Goal: Use online tool/utility: Utilize a website feature to perform a specific function

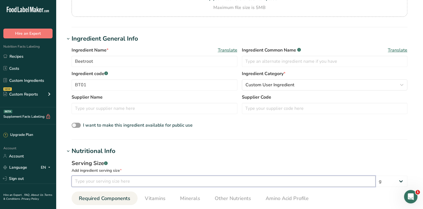
click at [99, 181] on input "number" at bounding box center [224, 180] width 304 height 11
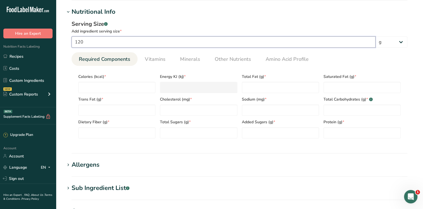
scroll to position [215, 0]
type input "120"
click at [125, 87] on input "number" at bounding box center [116, 86] width 77 height 11
type input "5"
type KJ "20.9"
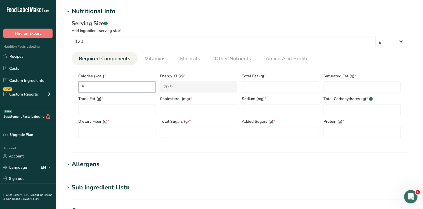
type input "52"
type KJ "217.6"
type input "52"
type Fat "0.2"
type Fat "0"
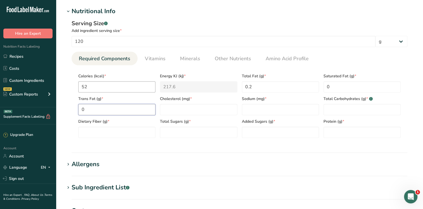
type Fat "0"
type input "0"
type input "106"
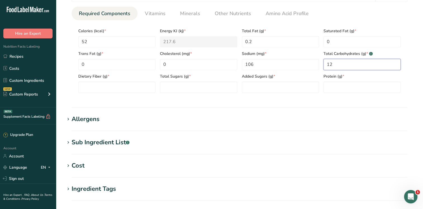
scroll to position [272, 0]
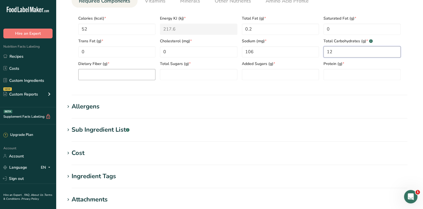
type Carbohydrates "12"
click at [128, 76] on Fiber "number" at bounding box center [116, 74] width 77 height 11
type Fiber "3.4"
type Sugars "9"
type Sugars "0"
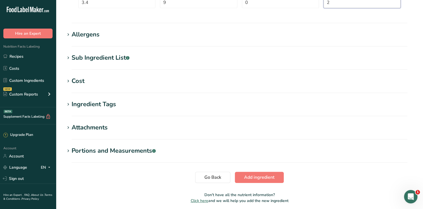
scroll to position [366, 0]
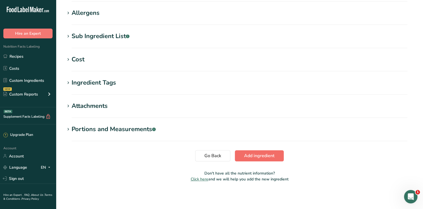
type input "2"
click at [267, 157] on span "Add ingredient" at bounding box center [259, 155] width 30 height 7
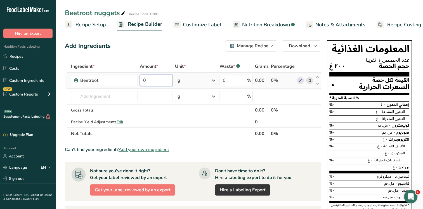
click at [160, 79] on input "0" at bounding box center [156, 80] width 33 height 11
type input "120"
click at [117, 93] on div "Ingredient * Amount * Unit * Waste * .a-a{fill:#347362;}.b-a{fill:#fff;} Grams …" at bounding box center [193, 99] width 256 height 79
